Goal: Book appointment/travel/reservation

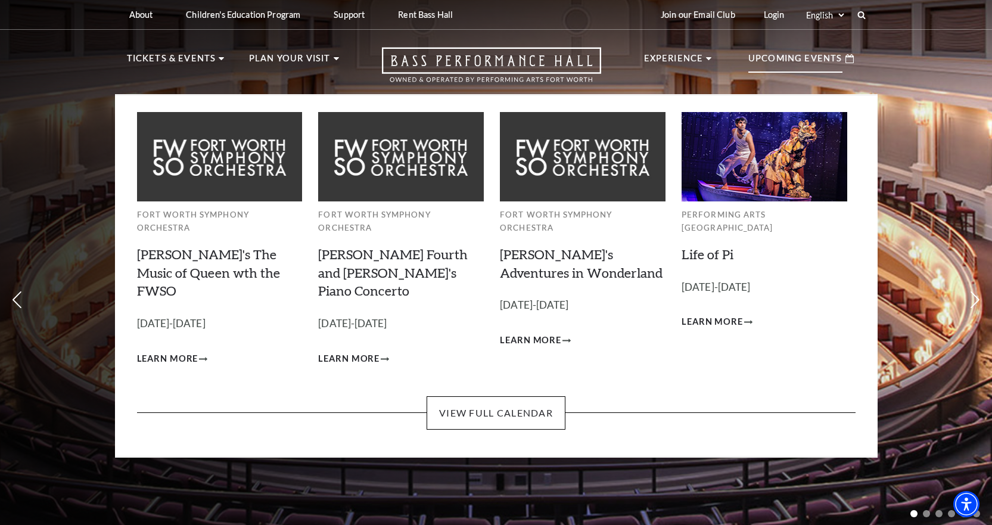
click at [816, 60] on p "Upcoming Events" at bounding box center [795, 61] width 94 height 21
click at [524, 396] on link "View Full Calendar" at bounding box center [496, 412] width 139 height 33
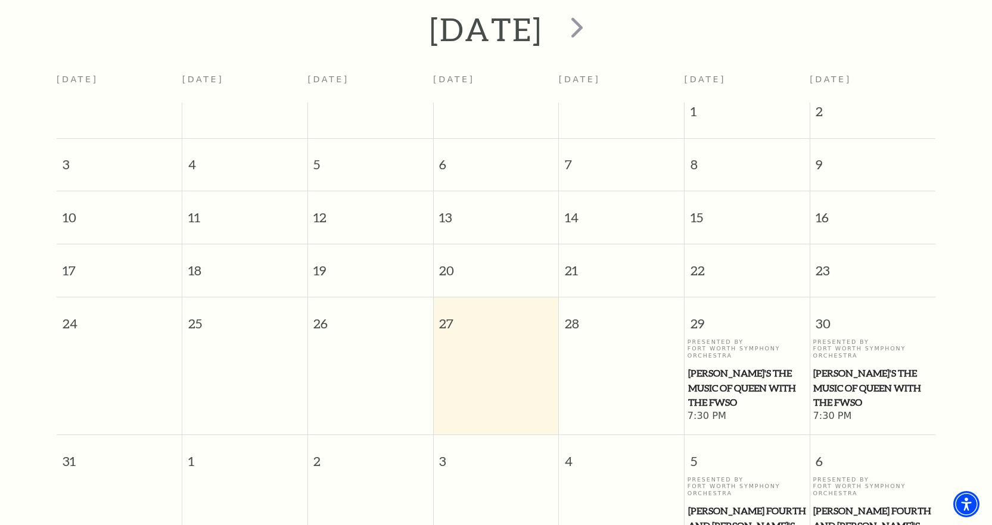
scroll to position [284, 0]
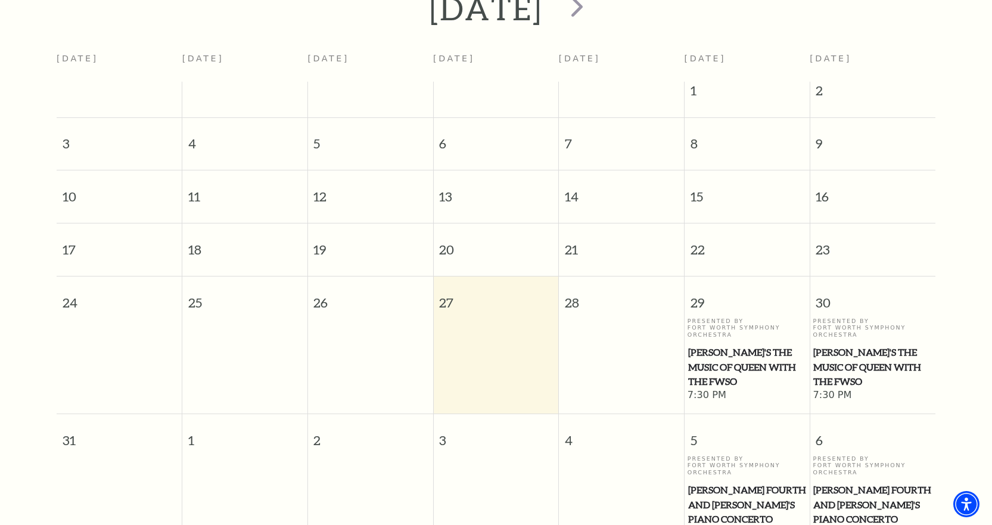
click at [477, 318] on td at bounding box center [496, 360] width 126 height 85
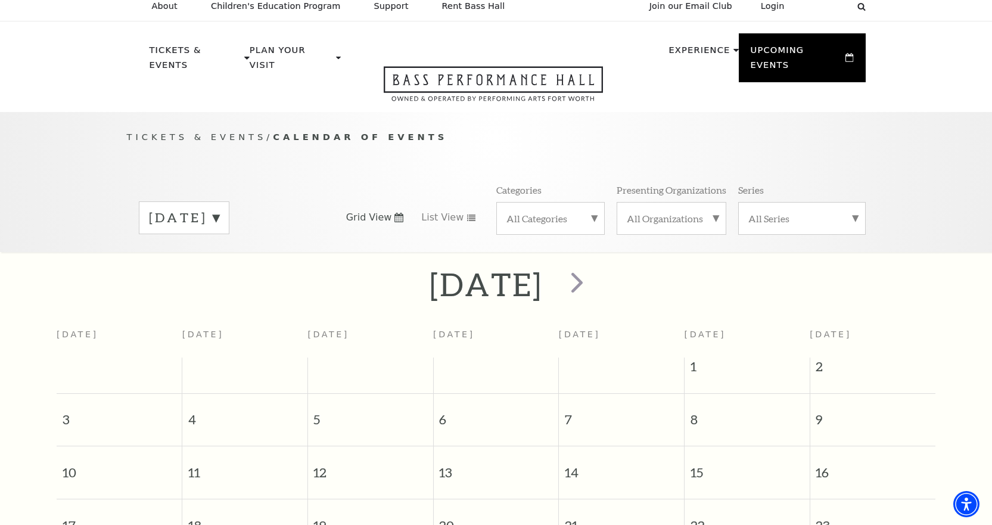
scroll to position [0, 0]
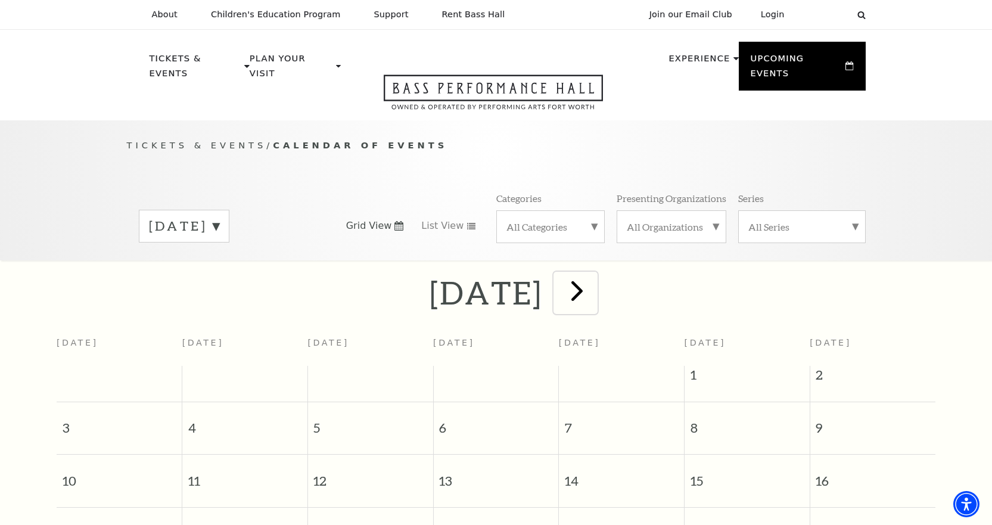
click at [594, 279] on span "next" at bounding box center [577, 291] width 34 height 34
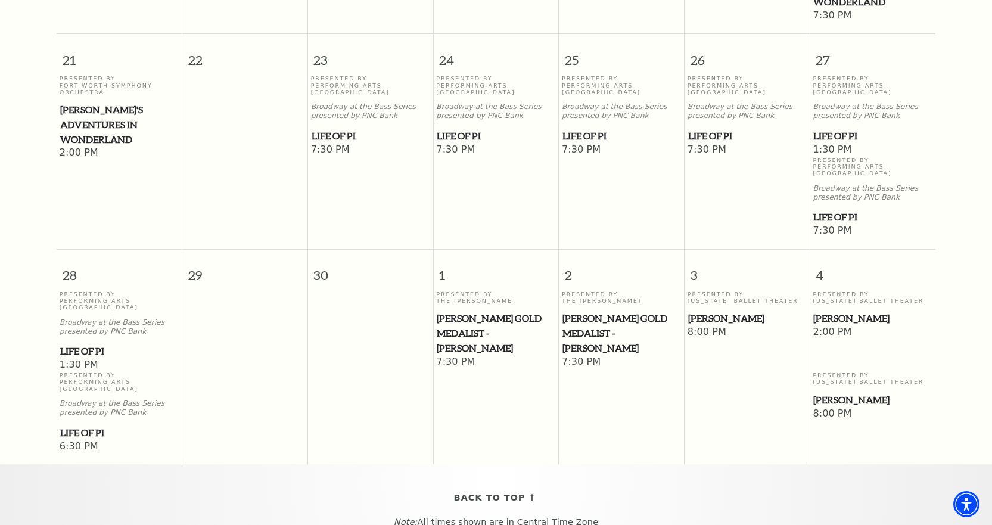
scroll to position [835, 0]
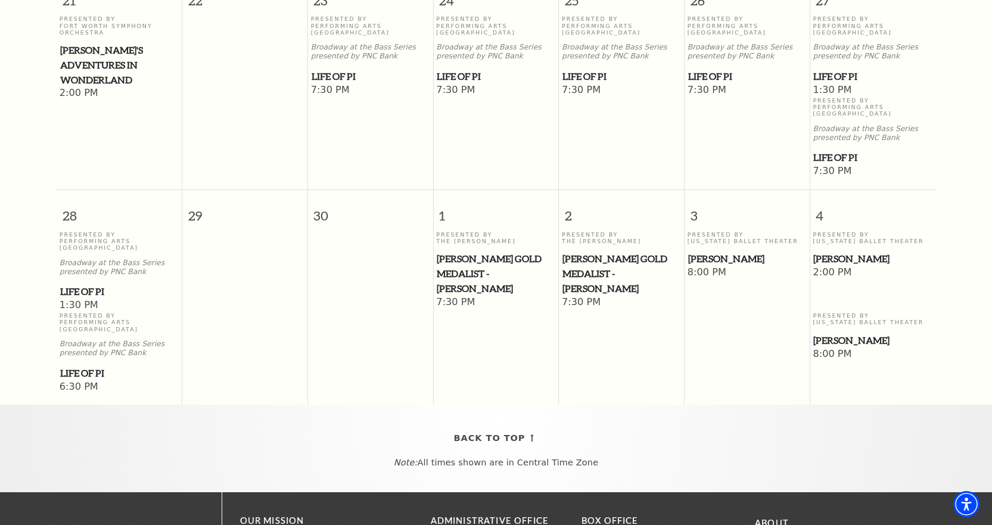
click at [602, 315] on td "Presented By The Cliburn Cliburn Gold Medalist - Aristo Sham 7:30 PM" at bounding box center [622, 312] width 126 height 163
